Goal: Learn about a topic

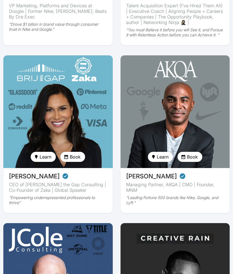
scroll to position [295, 0]
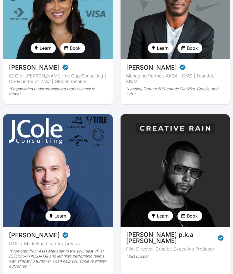
click at [159, 174] on img at bounding box center [175, 171] width 113 height 116
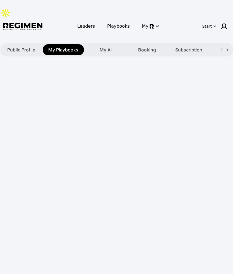
type textarea "**********"
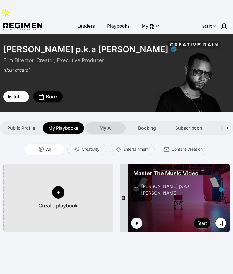
click at [114, 122] on div "My AI" at bounding box center [105, 127] width 40 height 11
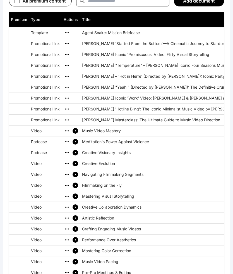
scroll to position [338, 0]
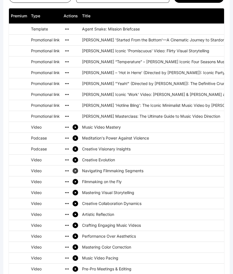
click at [77, 169] on icon "simple table" at bounding box center [75, 170] width 3 height 3
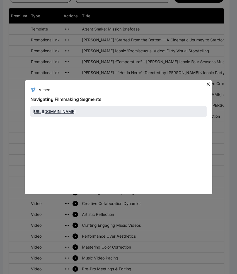
click at [208, 82] on icon at bounding box center [209, 84] width 6 height 6
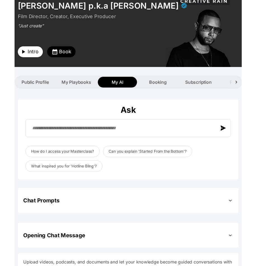
scroll to position [0, 0]
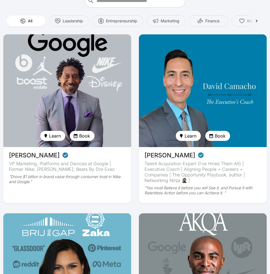
scroll to position [192, 0]
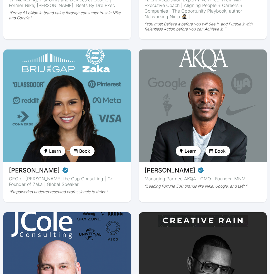
click at [186, 221] on img at bounding box center [203, 268] width 132 height 116
